Goal: Task Accomplishment & Management: Manage account settings

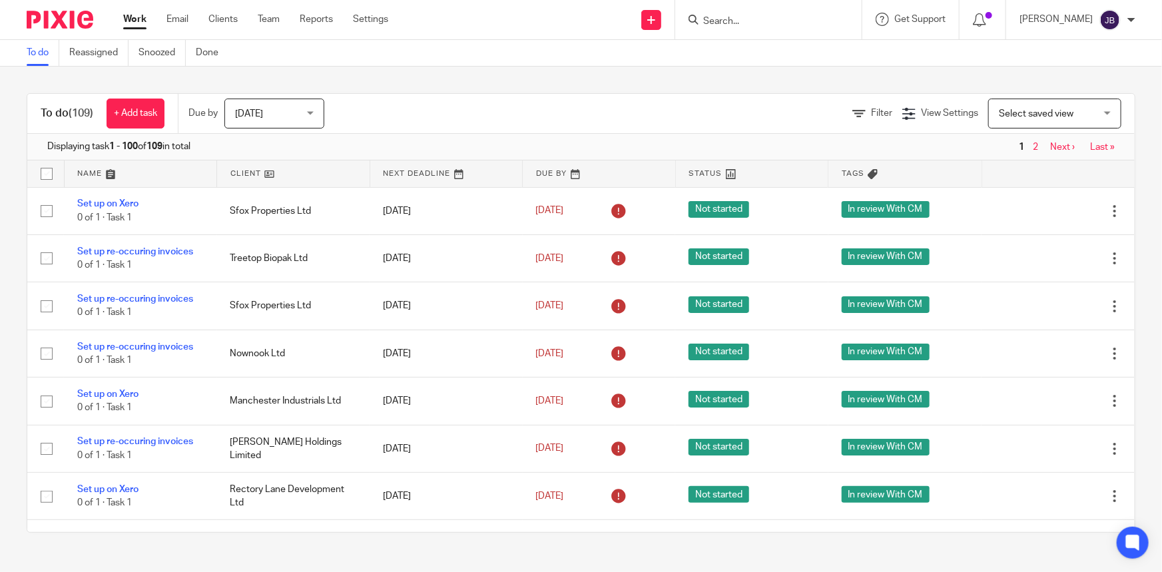
click at [822, 19] on input "Search" at bounding box center [762, 22] width 120 height 12
type input "notting"
click button "submit" at bounding box center [0, 0] width 0 height 0
click at [836, 72] on link at bounding box center [811, 57] width 225 height 31
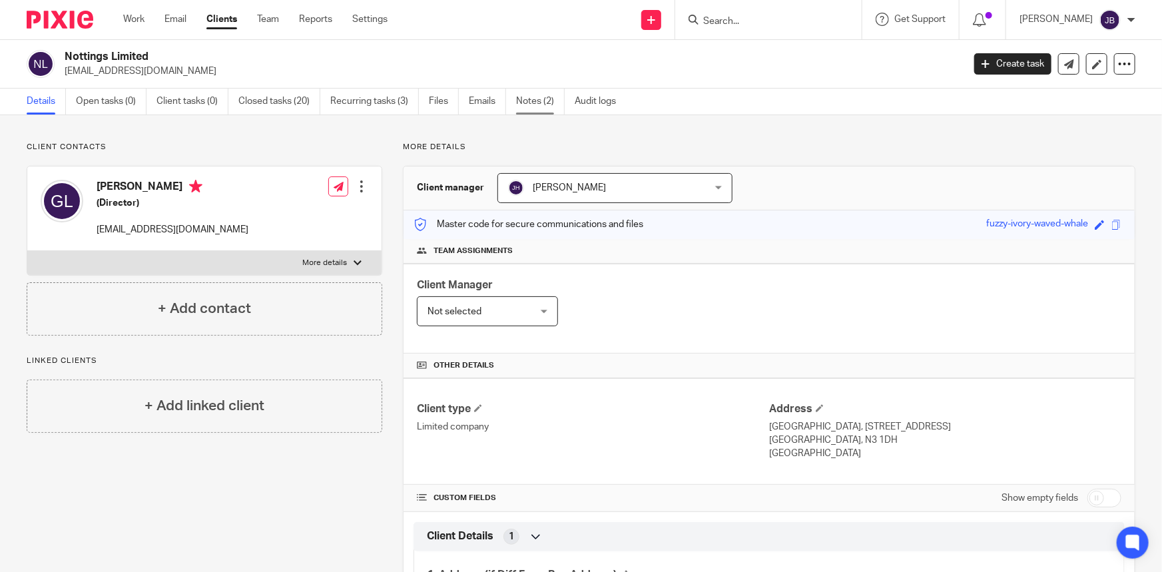
click at [527, 101] on link "Notes (2)" at bounding box center [540, 102] width 49 height 26
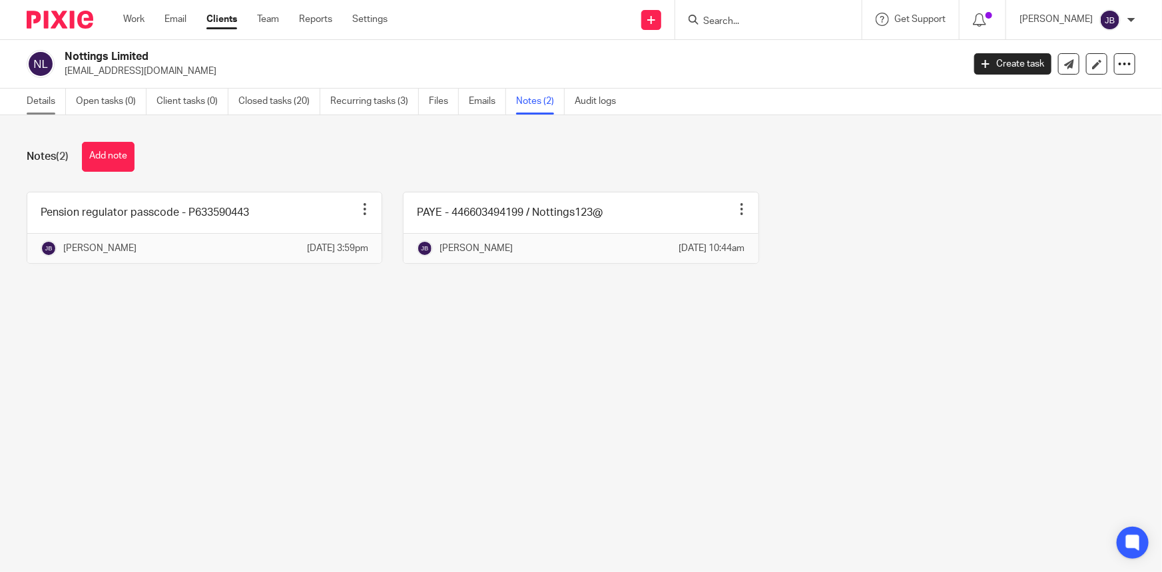
click at [56, 94] on link "Details" at bounding box center [46, 102] width 39 height 26
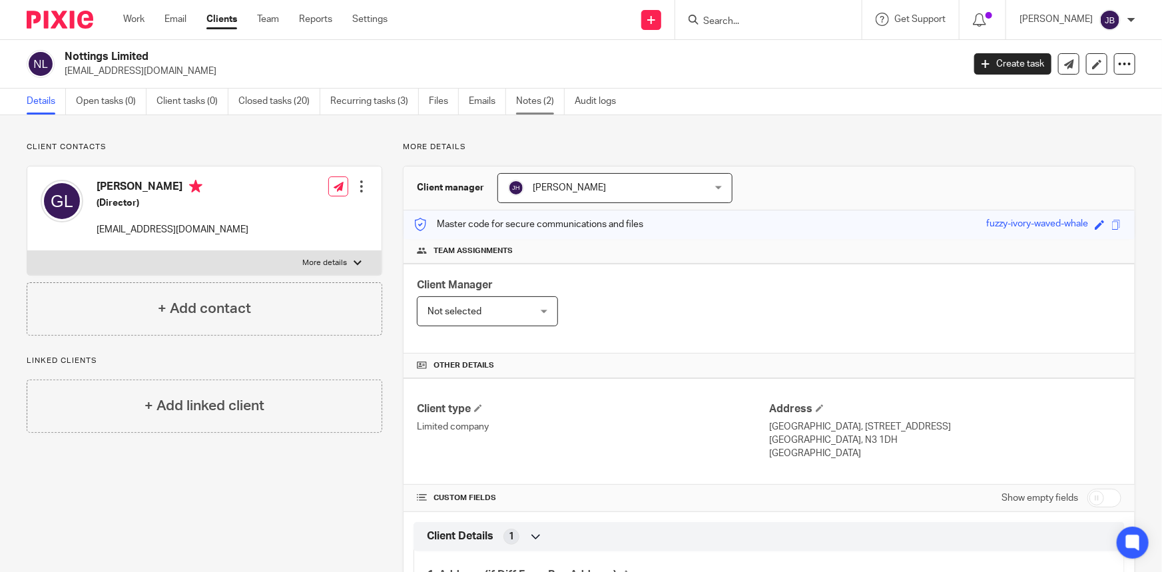
click at [556, 101] on link "Notes (2)" at bounding box center [540, 102] width 49 height 26
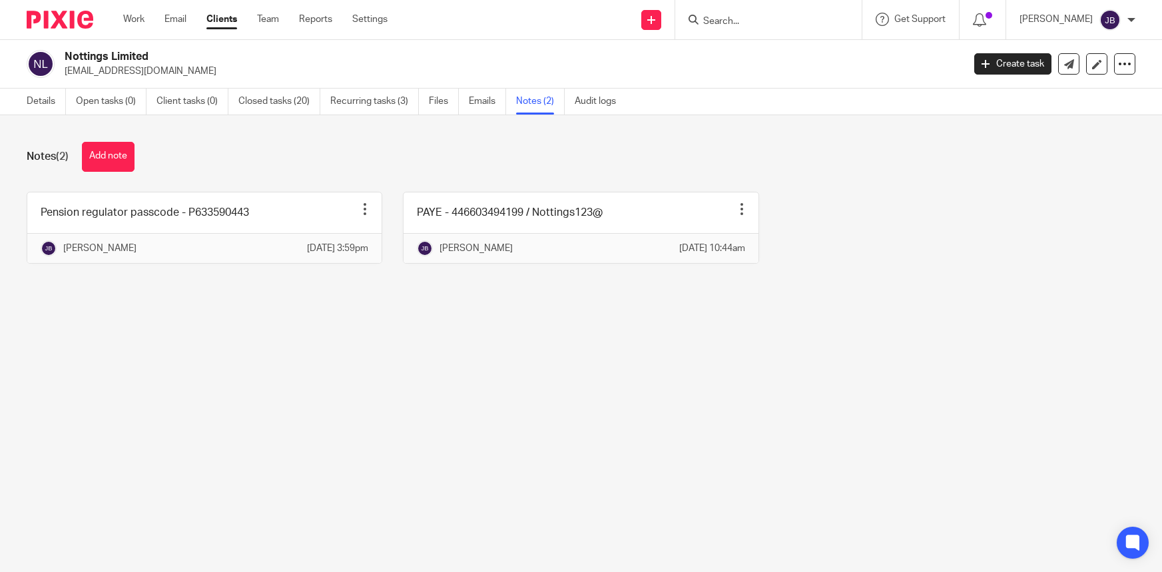
click at [111, 139] on div "Notes (2) Add note Pension regulator passcode - P633590443 Pin note Edit note D…" at bounding box center [581, 212] width 1162 height 195
click at [111, 151] on button "Add note" at bounding box center [108, 157] width 53 height 30
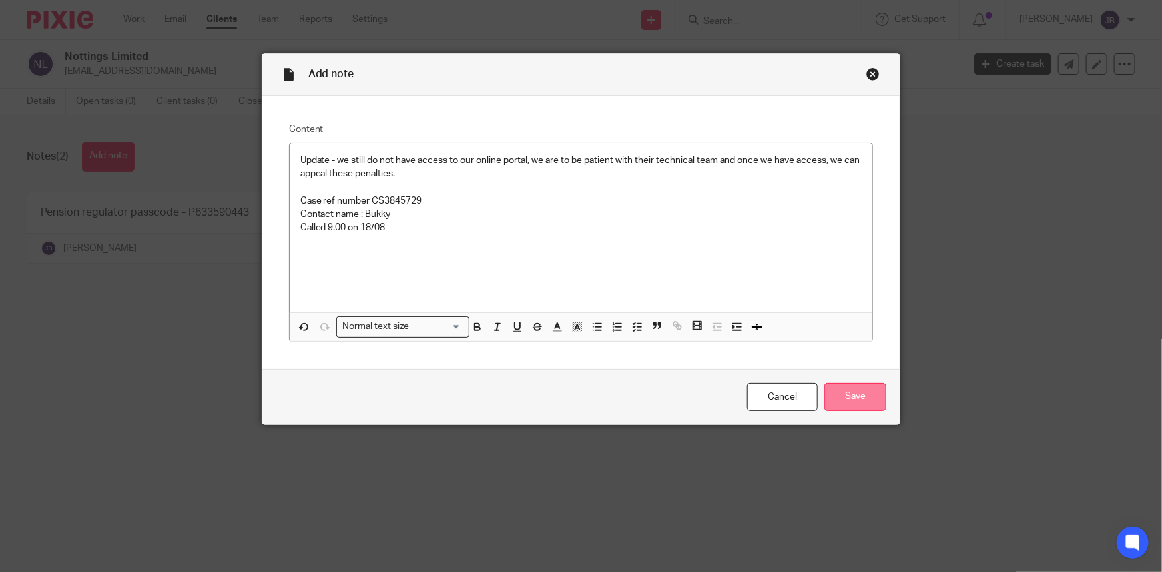
click at [836, 392] on input "Save" at bounding box center [855, 397] width 62 height 29
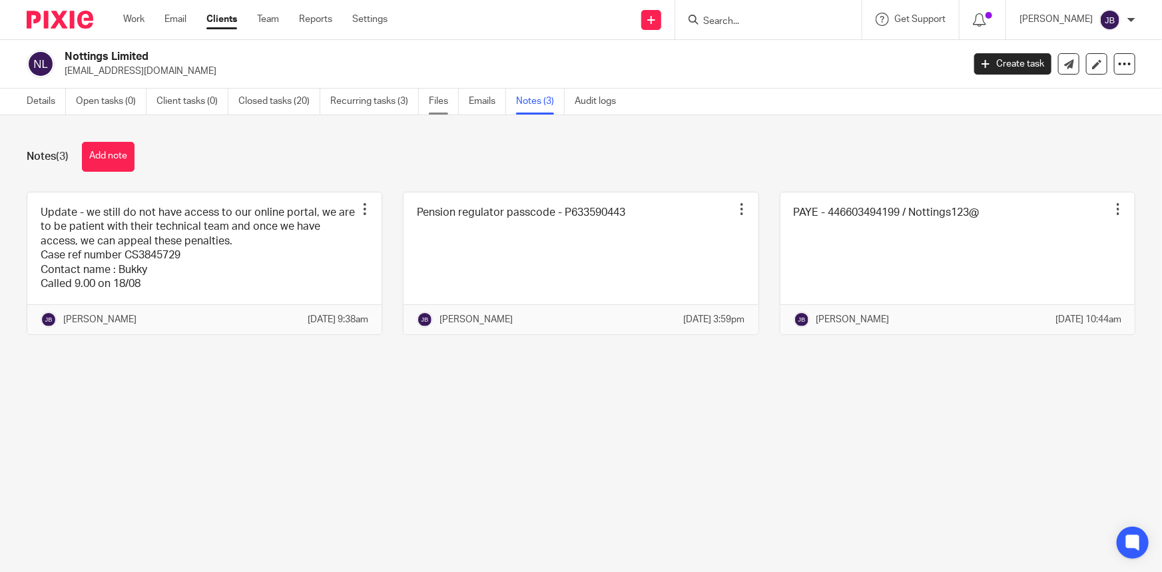
click at [444, 105] on link "Files" at bounding box center [444, 102] width 30 height 26
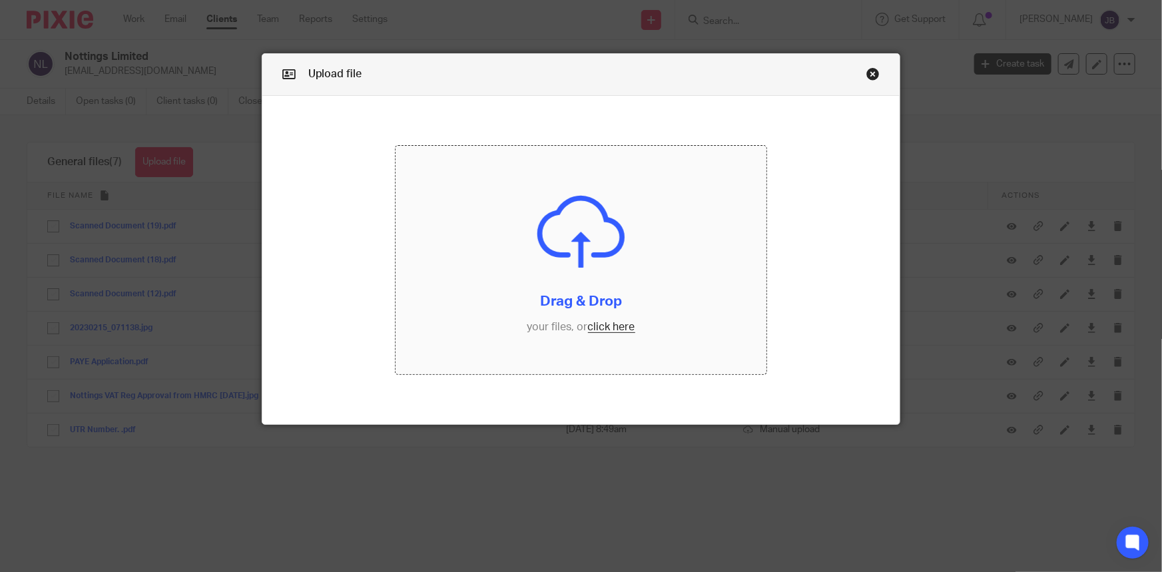
click at [613, 332] on input "file" at bounding box center [581, 260] width 371 height 229
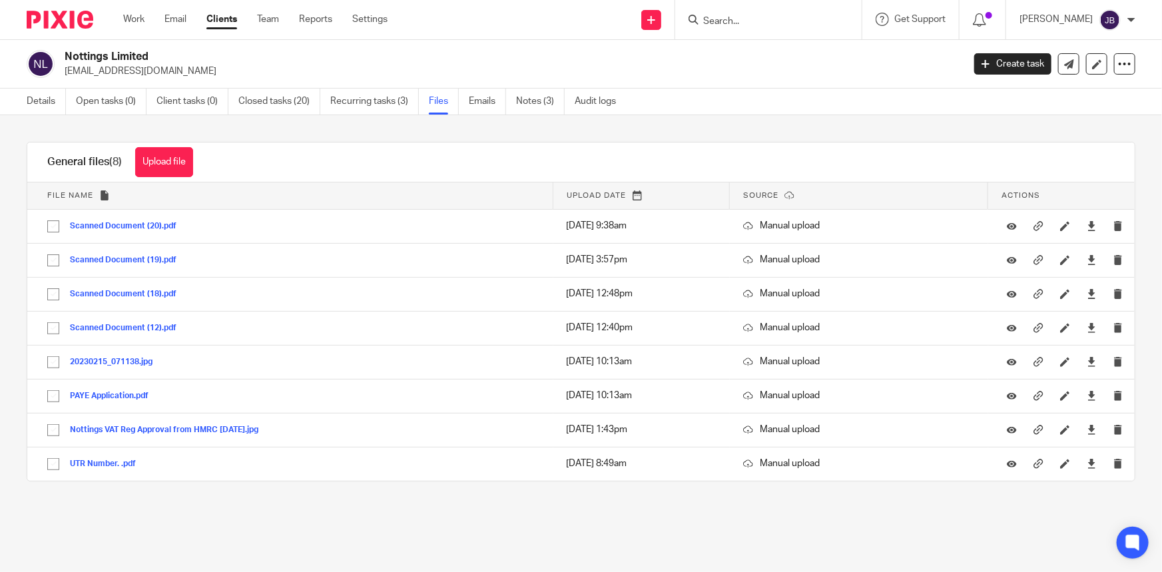
click at [772, 16] on input "Search" at bounding box center [762, 22] width 120 height 12
type input "pims"
click button "submit" at bounding box center [0, 0] width 0 height 0
